Goal: Navigation & Orientation: Find specific page/section

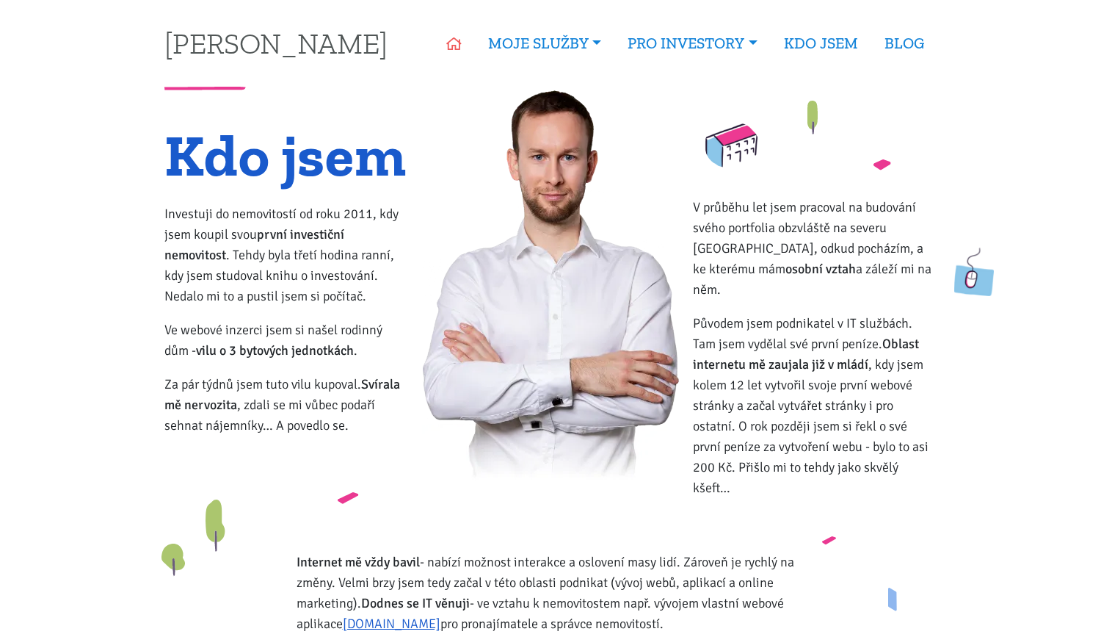
click at [446, 48] on icon at bounding box center [453, 43] width 15 height 13
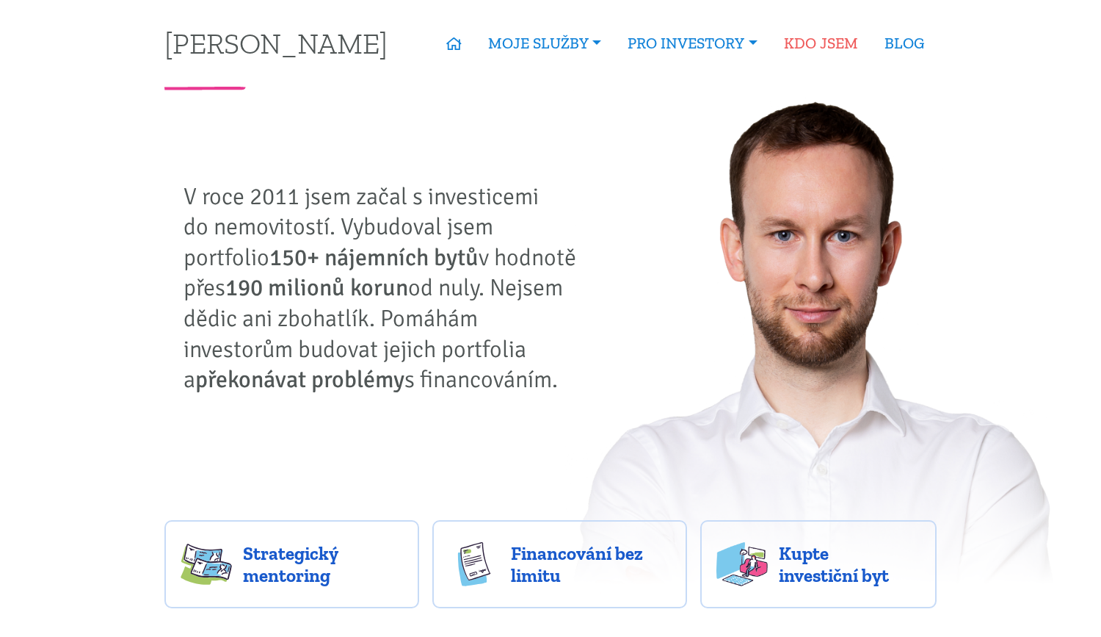
click at [811, 53] on link "KDO JSEM" at bounding box center [821, 43] width 101 height 34
